Goal: Navigation & Orientation: Understand site structure

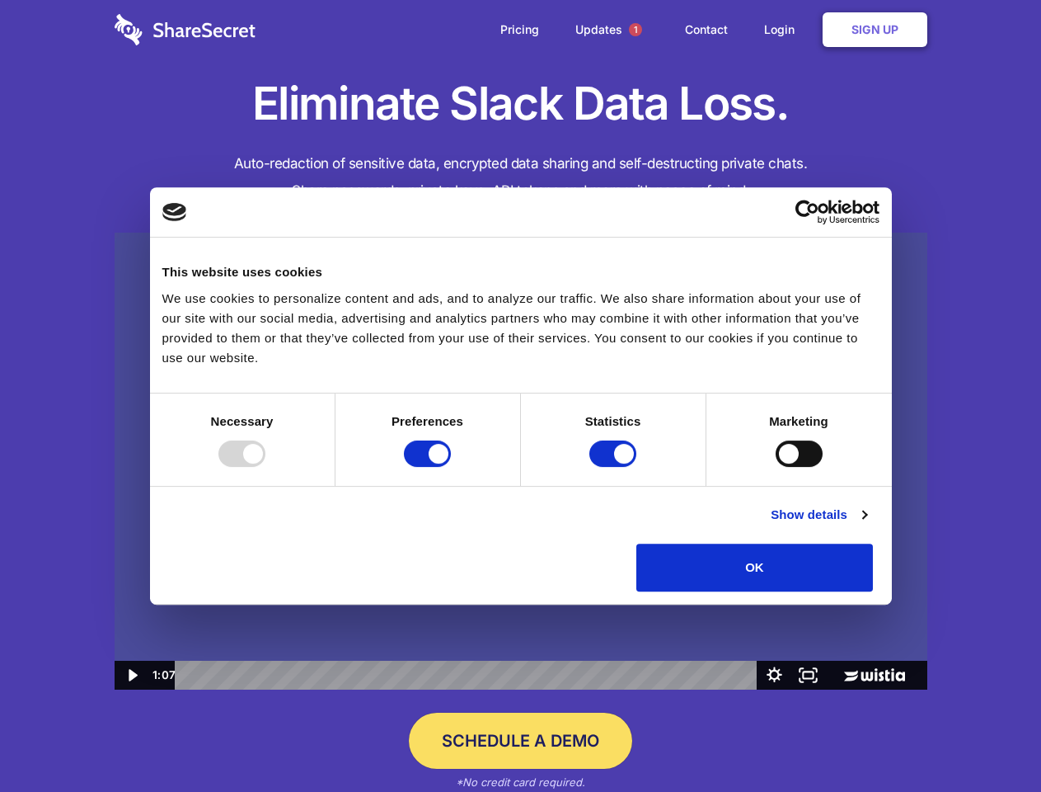
click at [520, 396] on img at bounding box center [521, 462] width 813 height 458
click at [265, 467] on div at bounding box center [241, 453] width 47 height 26
click at [451, 467] on input "Preferences" at bounding box center [427, 453] width 47 height 26
checkbox input "false"
click at [615, 467] on input "Statistics" at bounding box center [613, 453] width 47 height 26
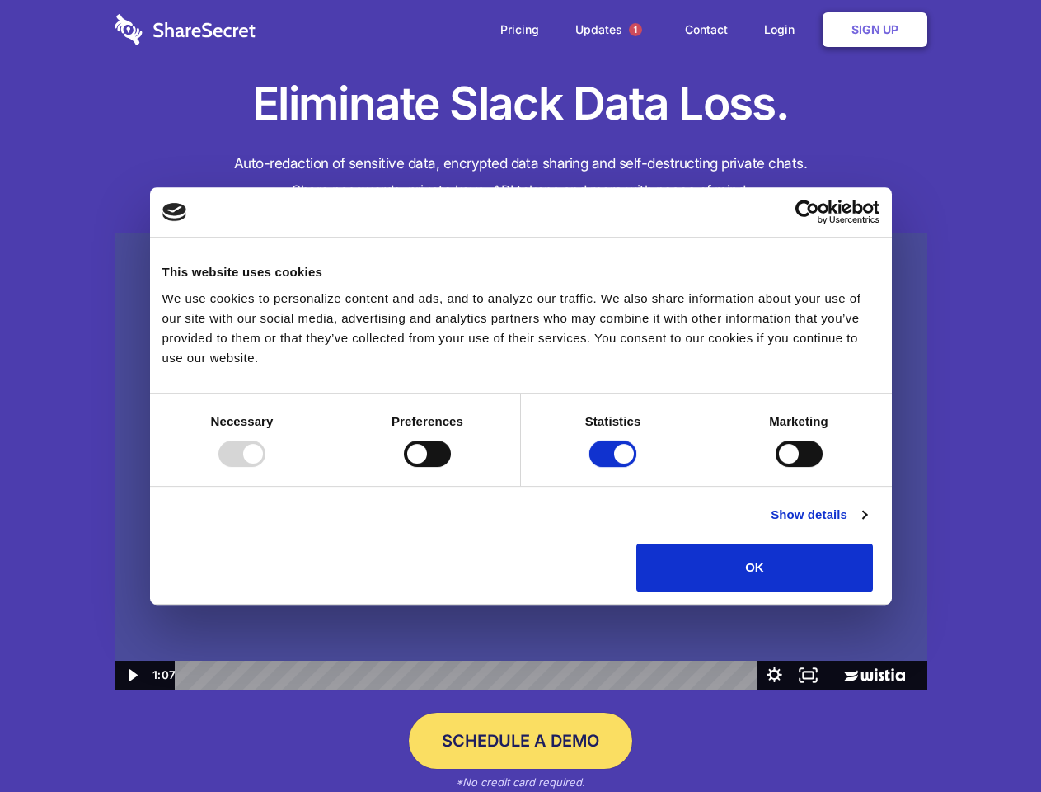
checkbox input "false"
